Goal: Information Seeking & Learning: Learn about a topic

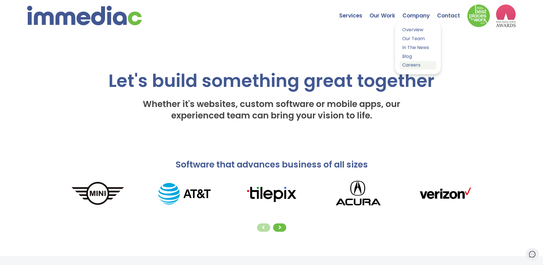
click at [410, 65] on link "Careers" at bounding box center [418, 65] width 37 height 8
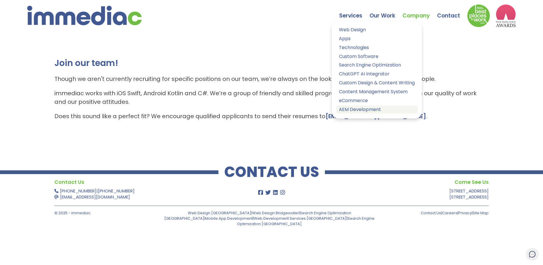
click at [370, 111] on link "AEM Development" at bounding box center [377, 109] width 82 height 8
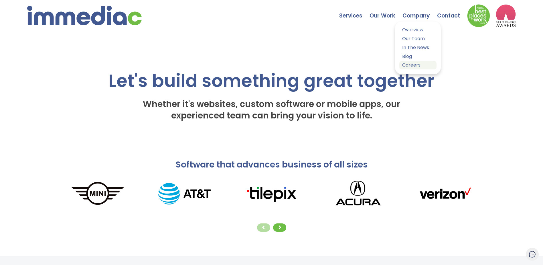
click at [414, 66] on link "Careers" at bounding box center [418, 65] width 37 height 8
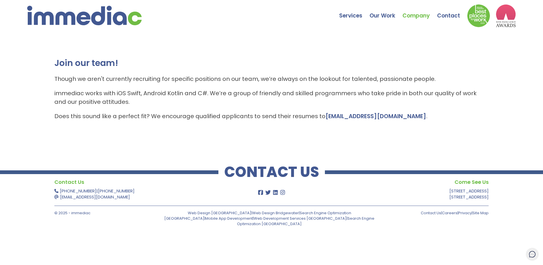
copy p "take pride in both our quality of work and our positive attitudes."
drag, startPoint x: 369, startPoint y: 93, endPoint x: 120, endPoint y: 100, distance: 248.4
click at [120, 100] on p "immediac works with iOS Swift, Android Kotlin and C#. We’re a group of friendly…" at bounding box center [271, 97] width 435 height 17
click at [410, 37] on link "Our Team" at bounding box center [418, 39] width 37 height 8
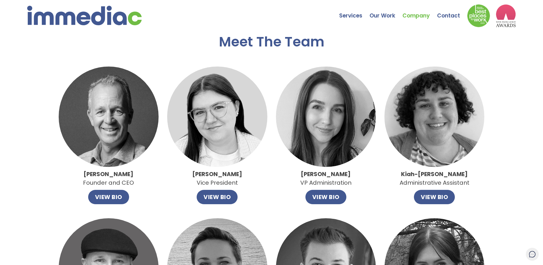
click at [65, 17] on img at bounding box center [84, 15] width 115 height 19
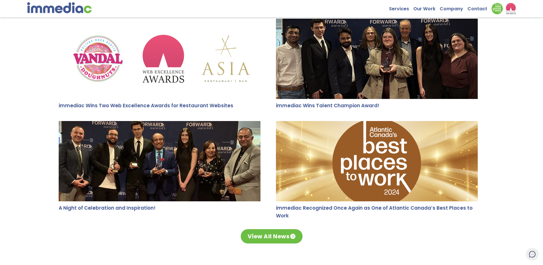
scroll to position [1146, 0]
